Goal: Find specific page/section: Find specific page/section

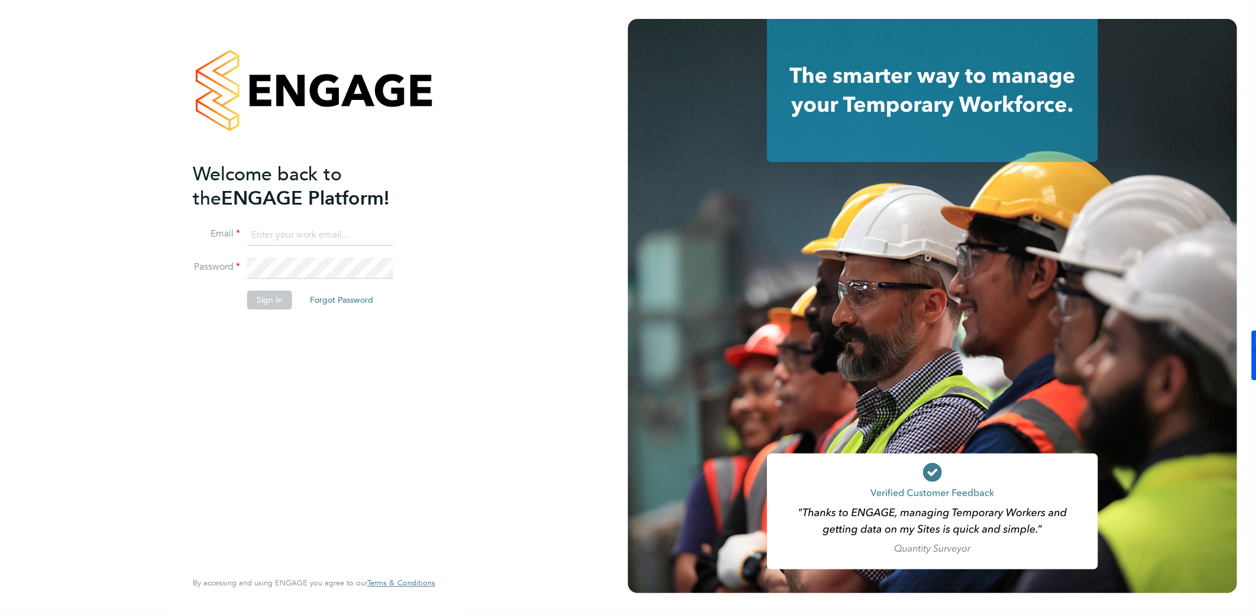
type input "[PERSON_NAME][EMAIL_ADDRESS][PERSON_NAME][DOMAIN_NAME]"
click at [274, 306] on button "Sign In" at bounding box center [269, 300] width 45 height 19
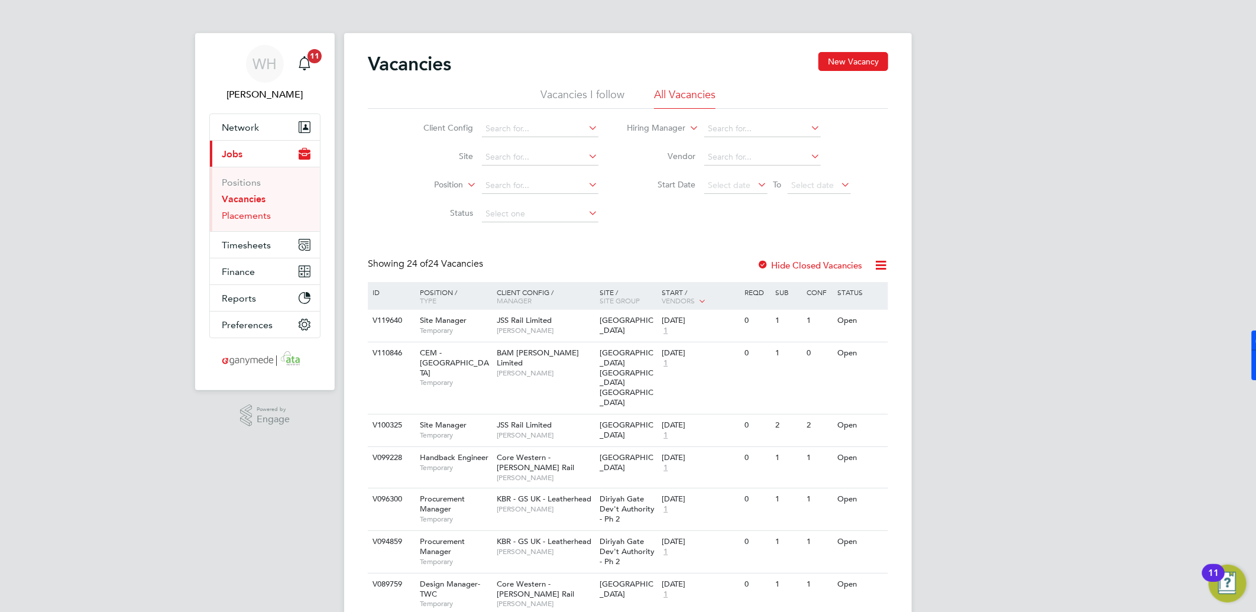
click at [245, 218] on link "Placements" at bounding box center [246, 215] width 49 height 11
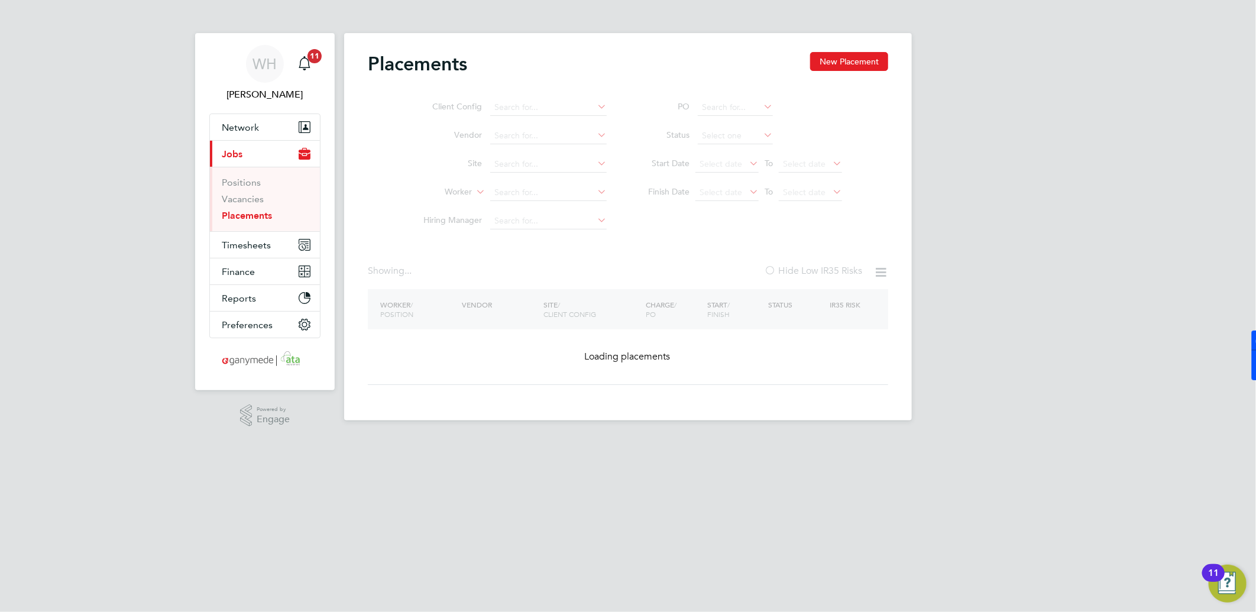
click at [514, 193] on ul "Client Config Vendor Site Worker Hiring Manager" at bounding box center [510, 164] width 222 height 142
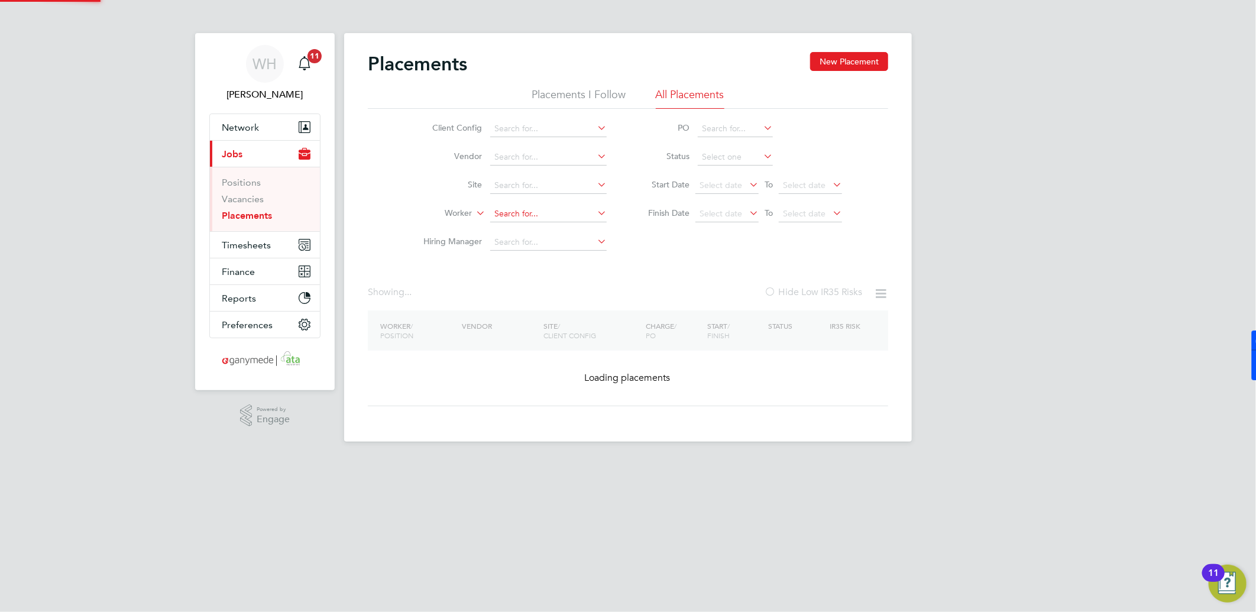
click at [513, 211] on input at bounding box center [548, 214] width 116 height 17
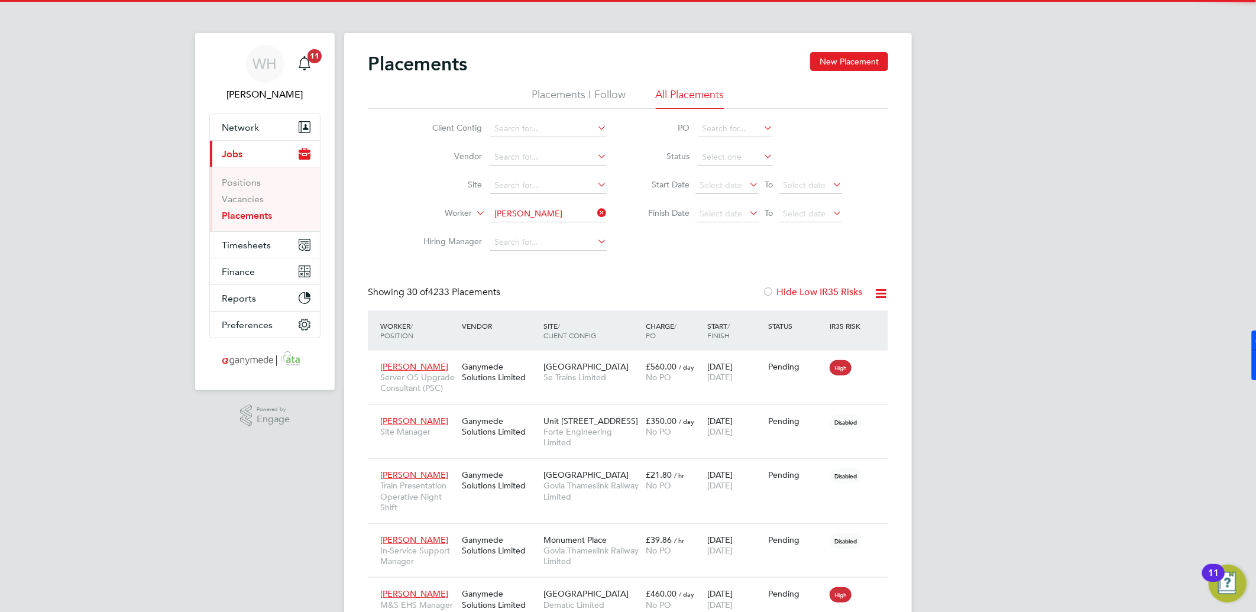
click at [524, 228] on b "Hanna" at bounding box center [551, 230] width 69 height 10
type input "Carly Hanna"
